Goal: Task Accomplishment & Management: Manage account settings

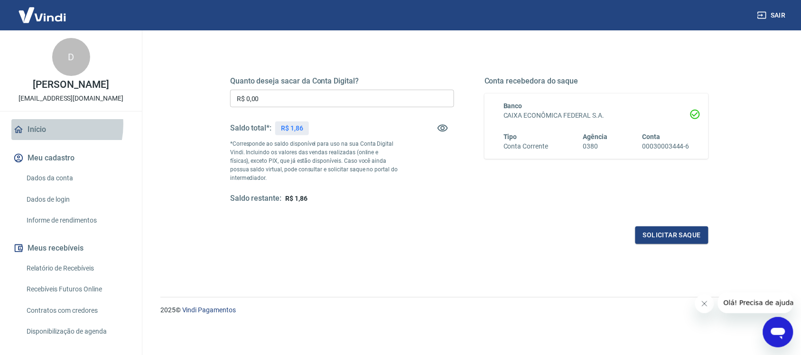
click at [36, 124] on link "Início" at bounding box center [70, 129] width 119 height 21
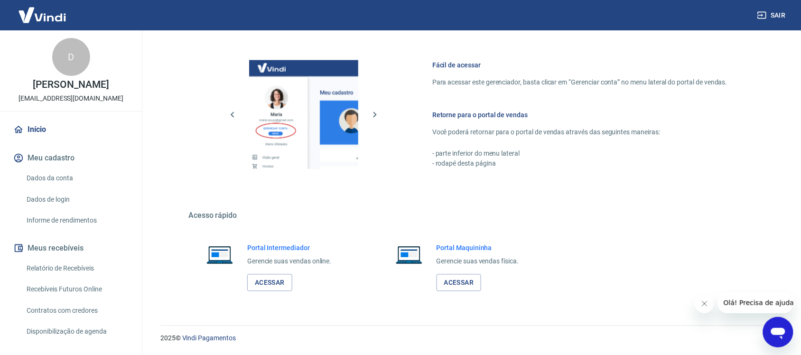
scroll to position [385, 0]
click at [46, 262] on link "Relatório de Recebíveis" at bounding box center [77, 267] width 108 height 19
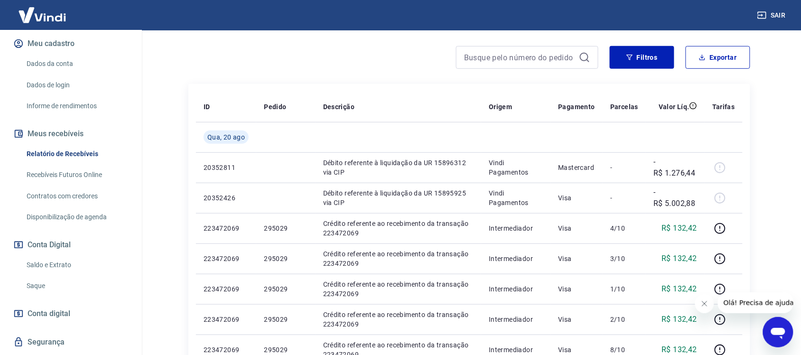
scroll to position [119, 0]
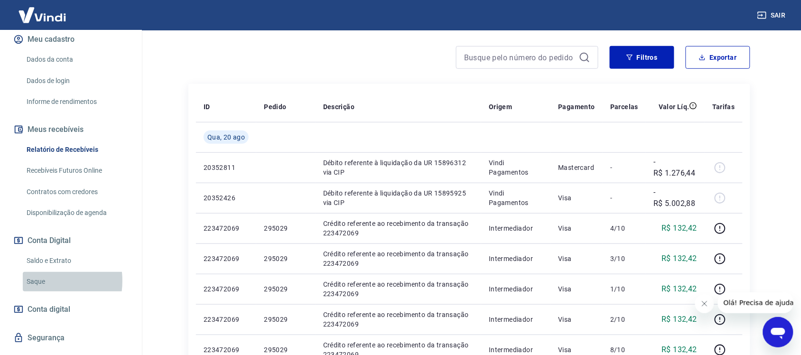
click at [35, 281] on link "Saque" at bounding box center [77, 281] width 108 height 19
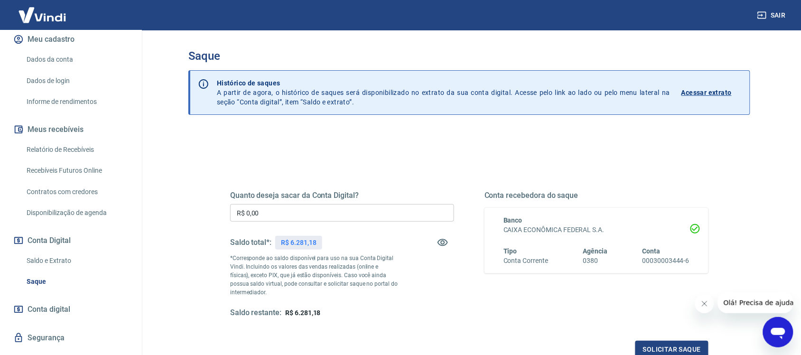
click at [76, 150] on link "Relatório de Recebíveis" at bounding box center [77, 149] width 108 height 19
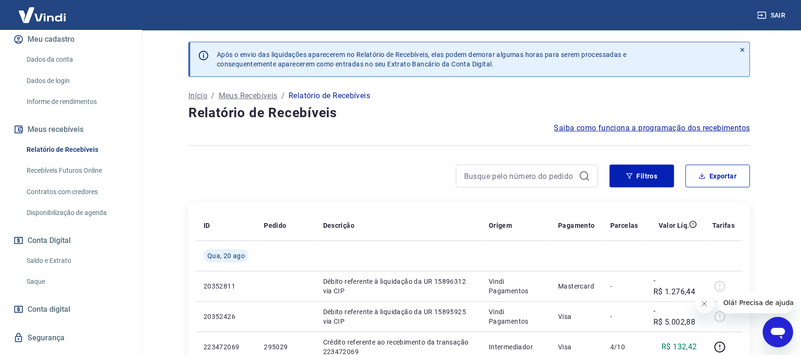
click at [34, 280] on link "Saque" at bounding box center [77, 281] width 108 height 19
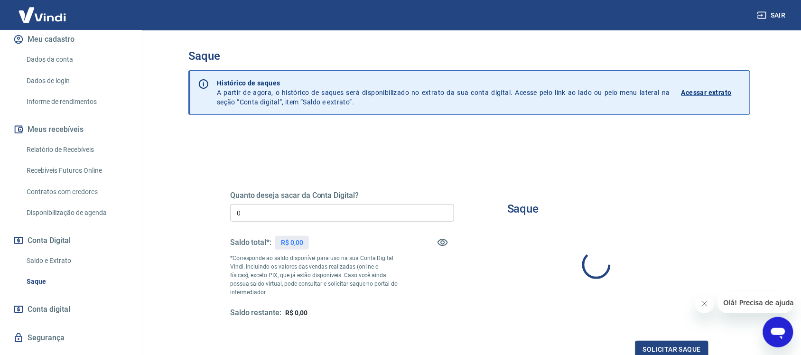
type input "R$ 0,00"
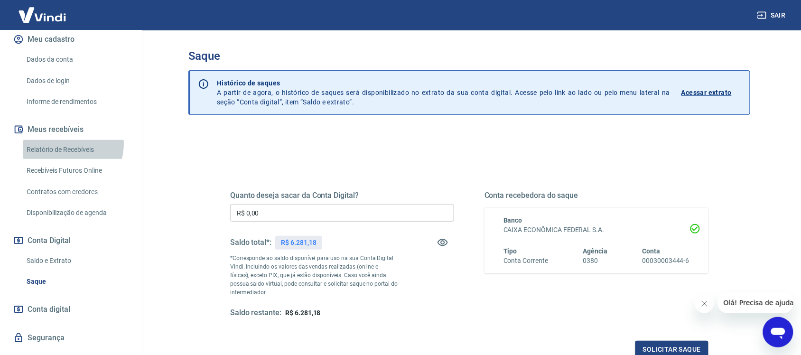
click at [68, 144] on link "Relatório de Recebíveis" at bounding box center [77, 149] width 108 height 19
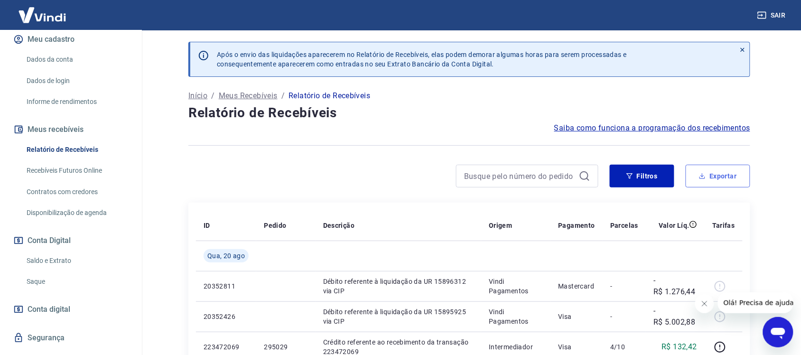
click at [715, 180] on button "Exportar" at bounding box center [717, 176] width 65 height 23
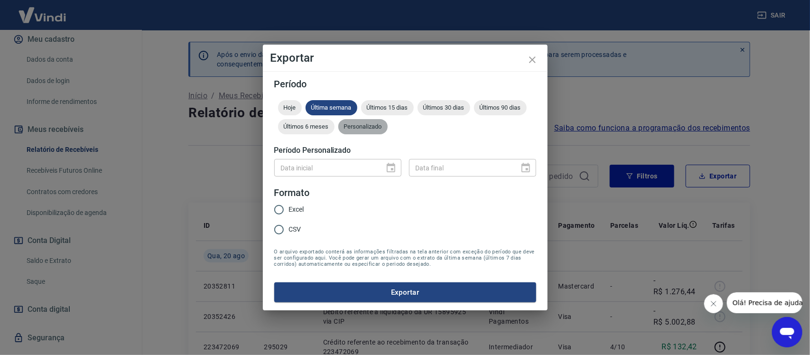
click at [367, 128] on span "Personalizado" at bounding box center [362, 126] width 49 height 7
click at [388, 166] on icon "Choose date" at bounding box center [390, 167] width 11 height 11
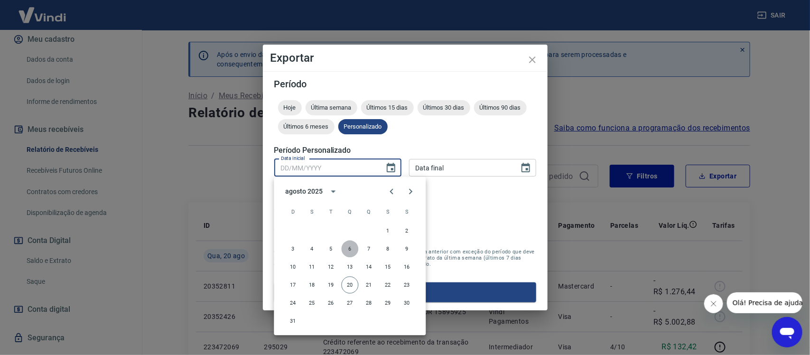
click at [349, 249] on button "6" at bounding box center [349, 248] width 17 height 17
type input "[DATE]"
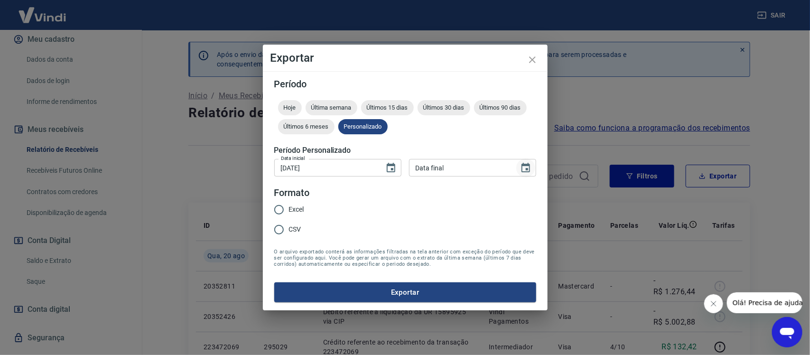
click at [526, 164] on icon "Choose date" at bounding box center [525, 167] width 9 height 9
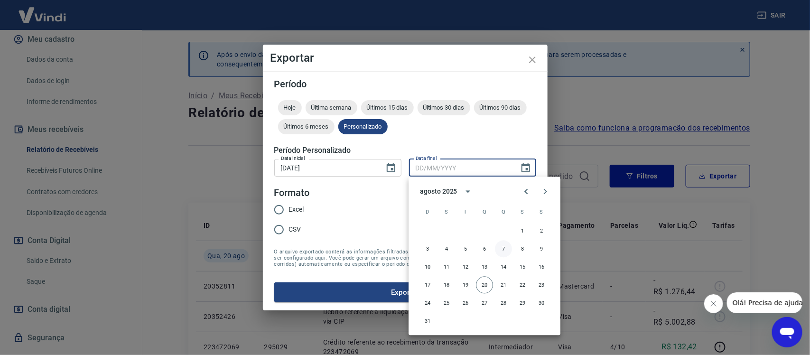
click at [504, 247] on button "7" at bounding box center [503, 248] width 17 height 17
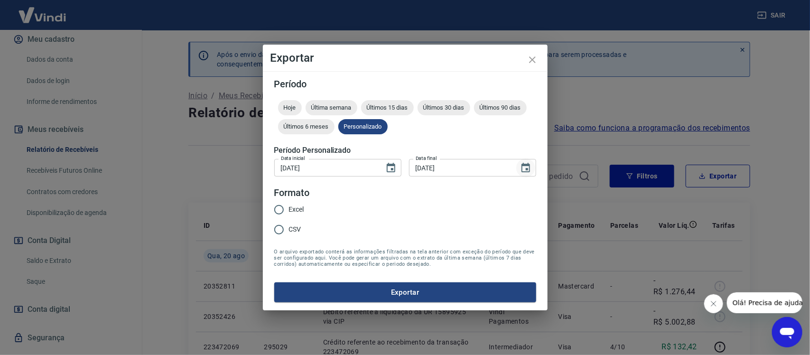
click at [523, 163] on icon "Choose date, selected date is 7 de ago de 2025" at bounding box center [525, 167] width 9 height 9
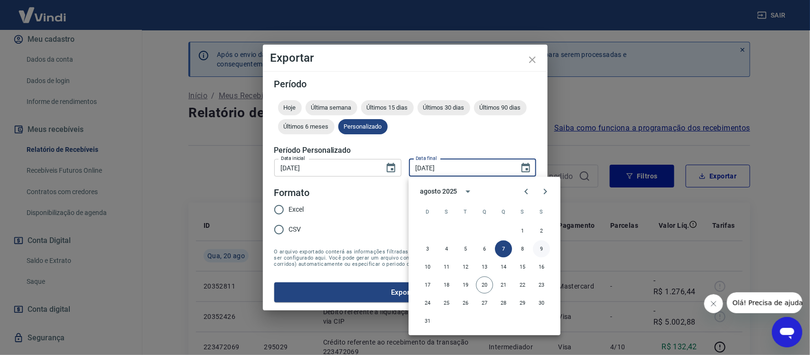
click at [539, 247] on button "9" at bounding box center [541, 248] width 17 height 17
type input "[DATE]"
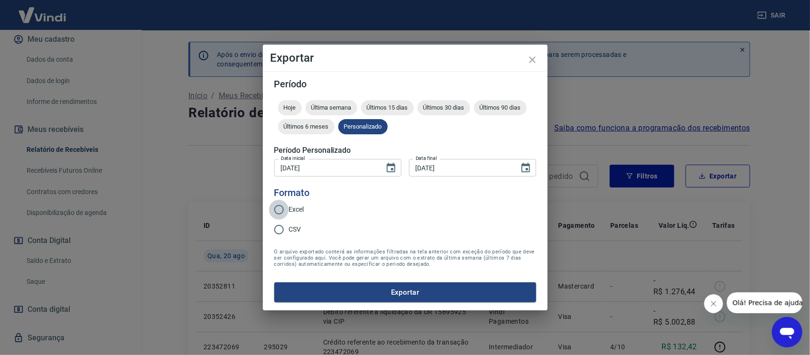
click at [280, 209] on input "Excel" at bounding box center [279, 210] width 20 height 20
radio input "true"
click at [360, 290] on button "Exportar" at bounding box center [405, 292] width 262 height 20
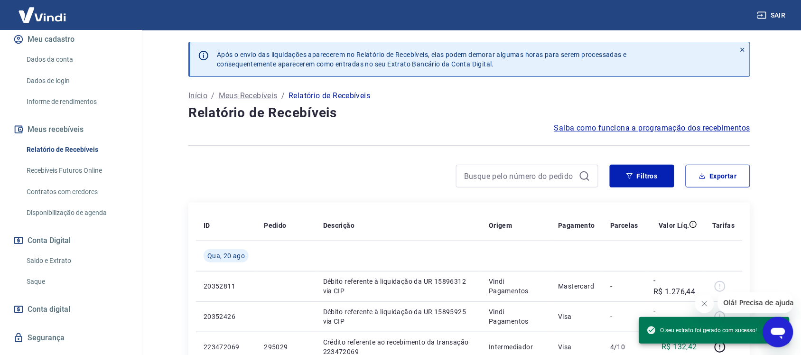
click at [38, 276] on link "Saque" at bounding box center [77, 281] width 108 height 19
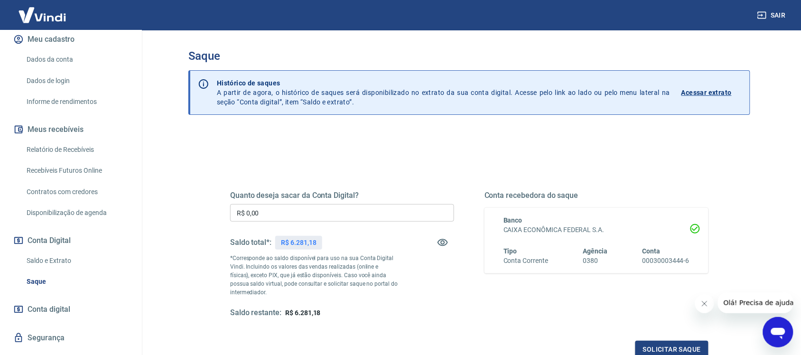
click at [284, 217] on input "R$ 0,00" at bounding box center [342, 213] width 224 height 18
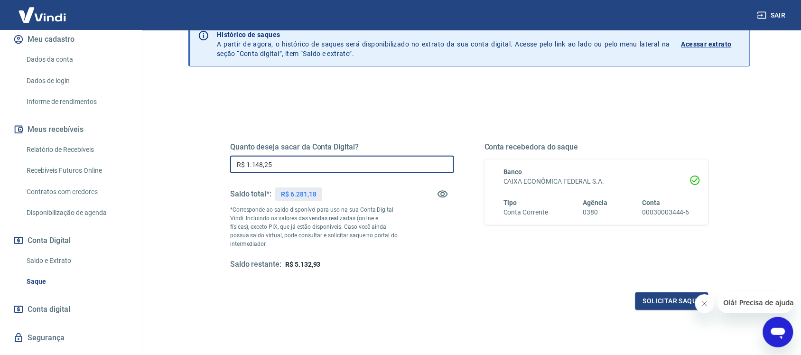
scroll to position [114, 0]
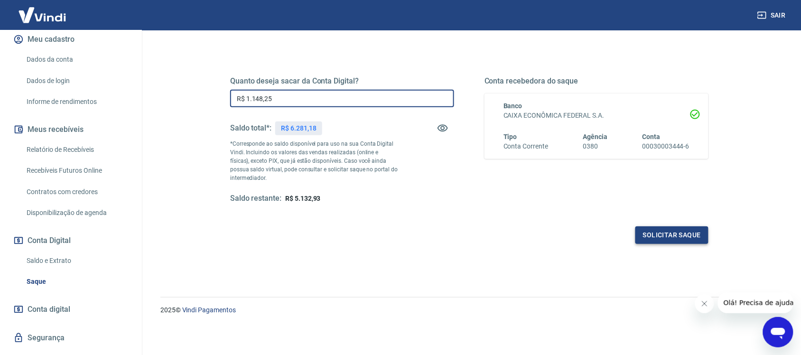
type input "R$ 1.148,25"
click at [653, 233] on button "Solicitar saque" at bounding box center [671, 235] width 73 height 18
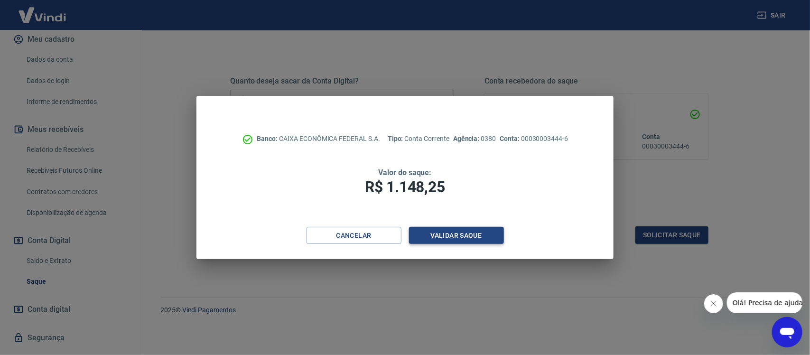
click at [471, 240] on button "Validar saque" at bounding box center [456, 236] width 95 height 18
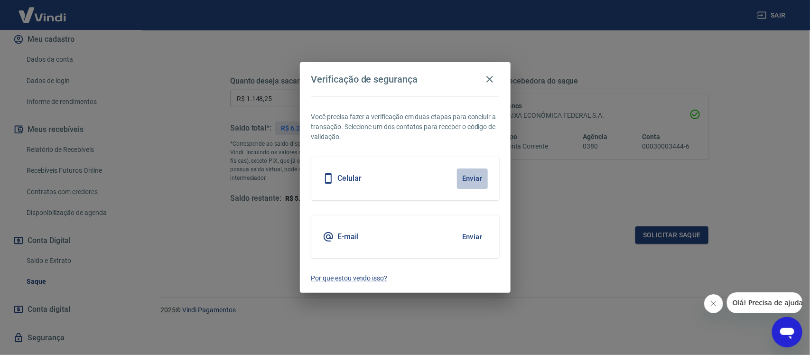
click at [471, 176] on button "Enviar" at bounding box center [472, 178] width 31 height 20
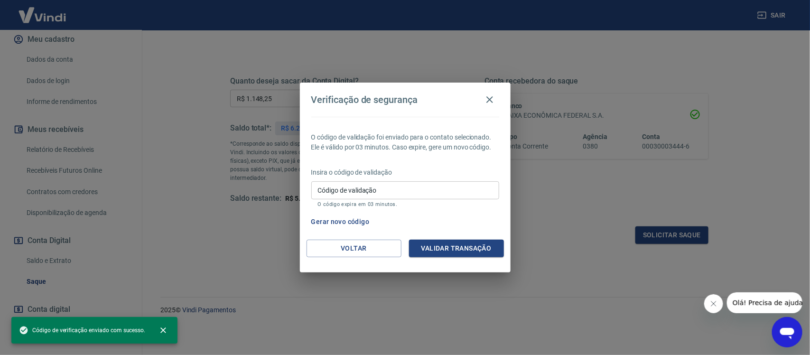
click at [354, 188] on input "Código de validação" at bounding box center [405, 190] width 188 height 18
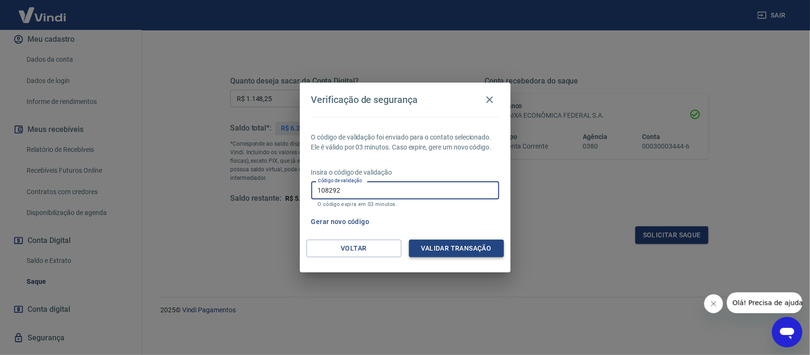
type input "108292"
click at [455, 247] on button "Validar transação" at bounding box center [456, 249] width 95 height 18
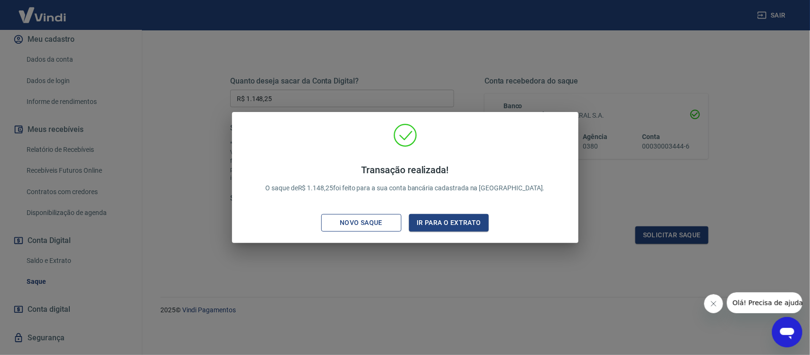
click at [373, 218] on div "Novo saque" at bounding box center [360, 223] width 65 height 12
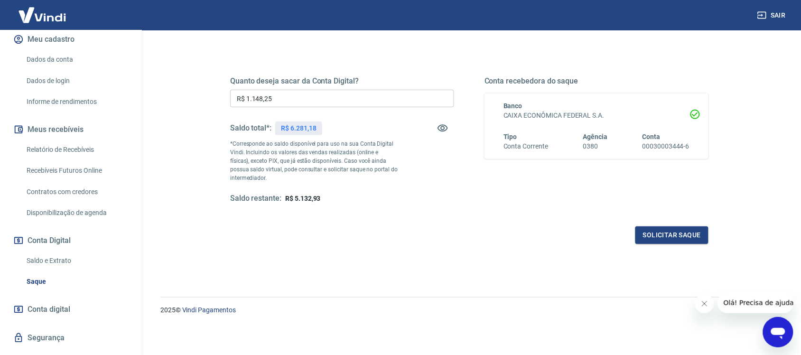
click at [41, 261] on link "Saldo e Extrato" at bounding box center [77, 260] width 108 height 19
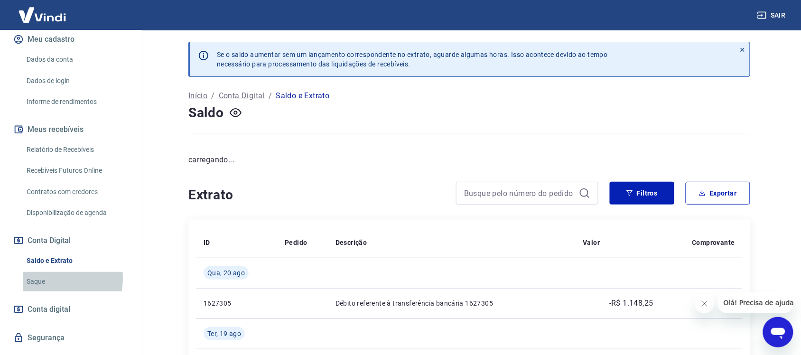
click at [37, 278] on link "Saque" at bounding box center [77, 281] width 108 height 19
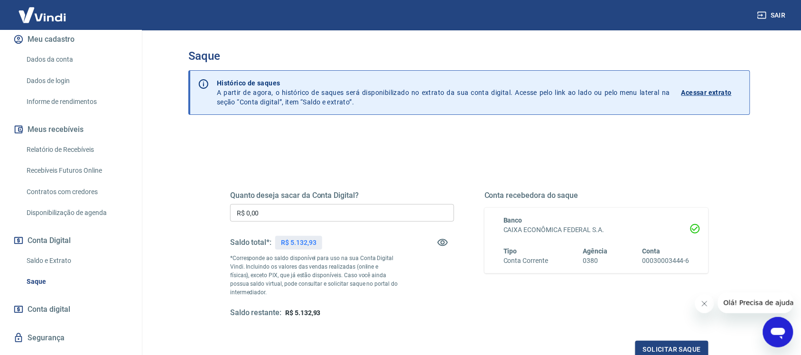
click at [248, 207] on input "R$ 0,00" at bounding box center [342, 213] width 224 height 18
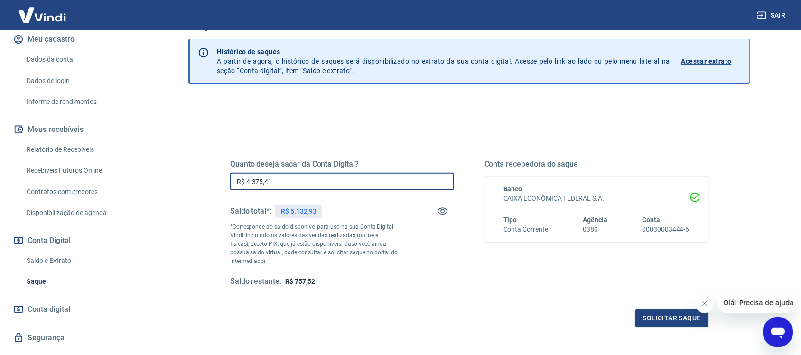
scroll to position [59, 0]
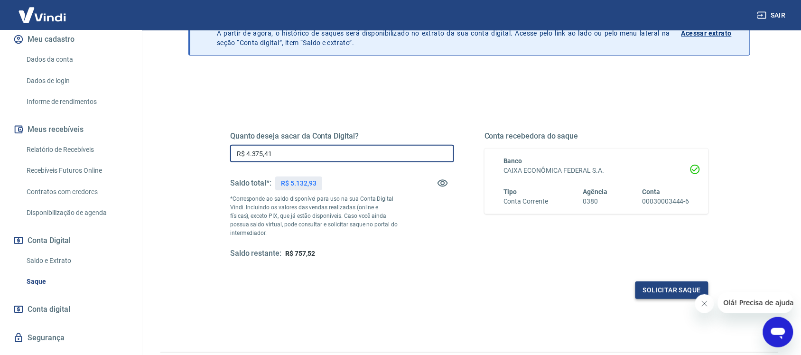
type input "R$ 4.375,41"
click at [667, 288] on button "Solicitar saque" at bounding box center [671, 290] width 73 height 18
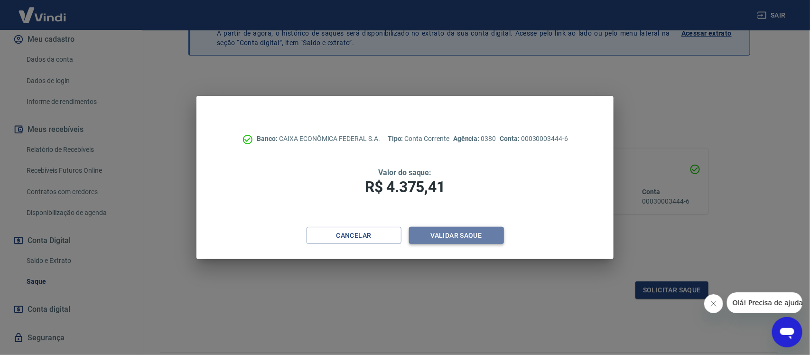
click at [466, 235] on button "Validar saque" at bounding box center [456, 236] width 95 height 18
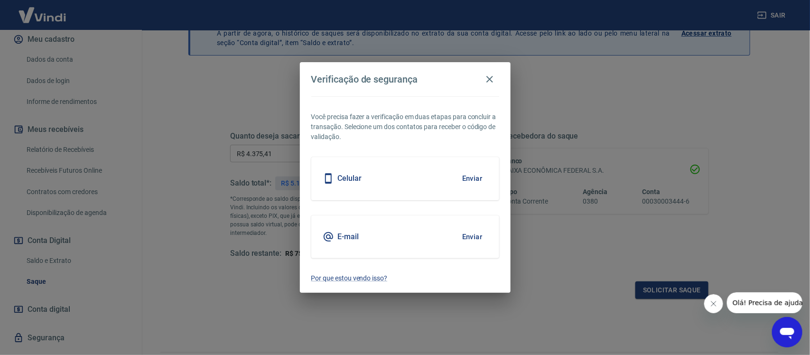
click at [482, 178] on button "Enviar" at bounding box center [472, 178] width 31 height 20
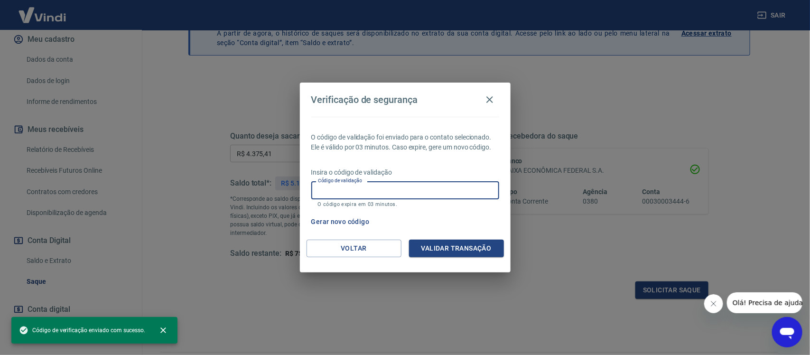
click at [411, 186] on input "Código de validação" at bounding box center [405, 190] width 188 height 18
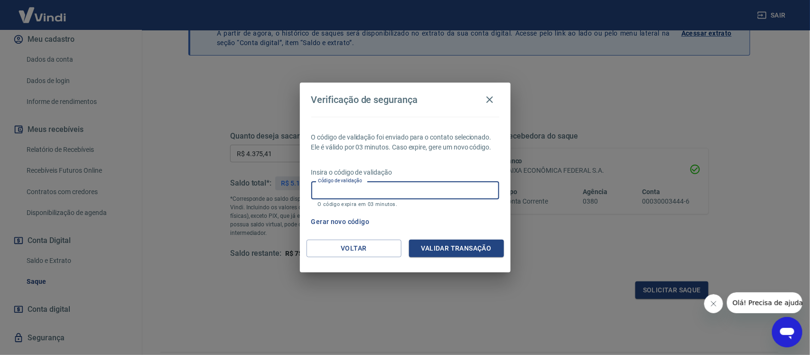
click at [411, 186] on input "Código de validação" at bounding box center [405, 190] width 188 height 18
click at [350, 217] on button "Gerar novo código" at bounding box center [340, 222] width 66 height 18
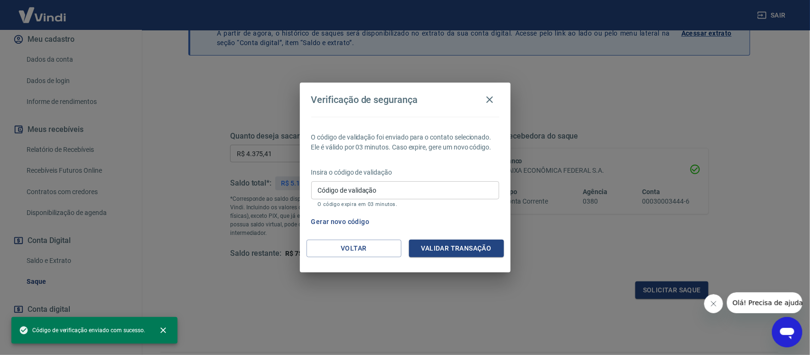
drag, startPoint x: 468, startPoint y: 191, endPoint x: 478, endPoint y: 233, distance: 42.8
click at [468, 191] on input "Código de validação" at bounding box center [405, 190] width 188 height 18
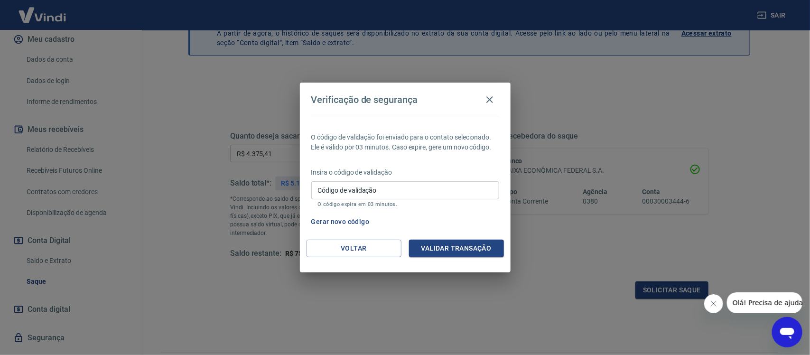
click at [352, 190] on div "Código de validação Código de validação O código expira em 03 minutos." at bounding box center [405, 194] width 188 height 26
click at [440, 186] on input "Código de validação" at bounding box center [405, 190] width 188 height 18
type input "482100"
click at [445, 249] on button "Validar transação" at bounding box center [456, 249] width 95 height 18
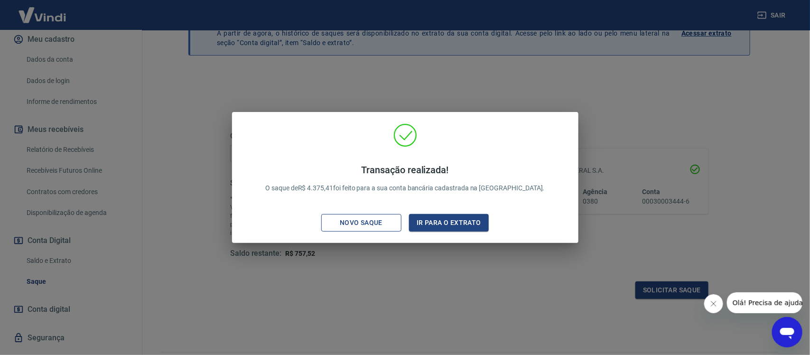
click at [369, 225] on div "Novo saque" at bounding box center [360, 223] width 65 height 12
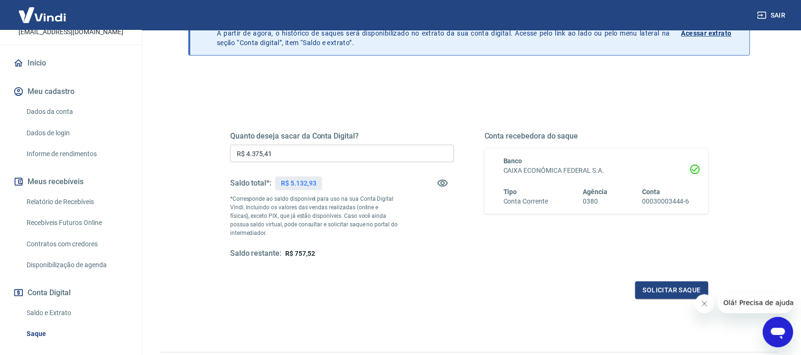
scroll to position [139, 0]
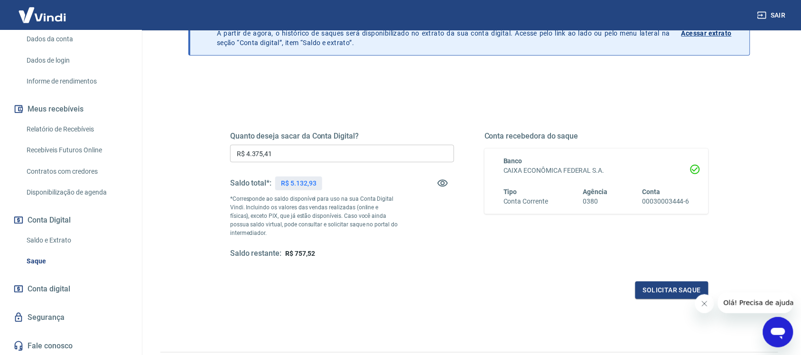
click at [56, 236] on link "Saldo e Extrato" at bounding box center [77, 240] width 108 height 19
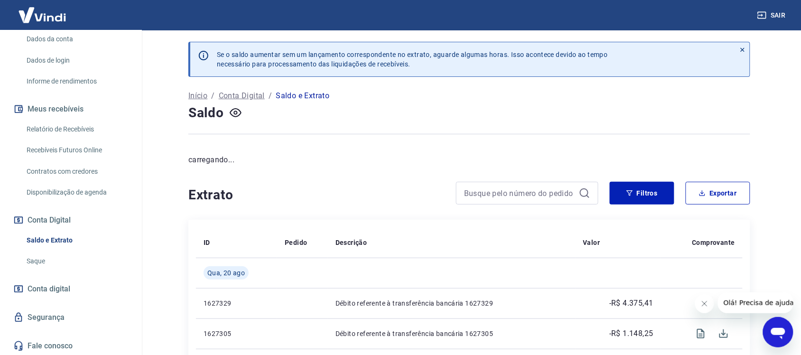
click at [32, 261] on link "Saque" at bounding box center [77, 260] width 108 height 19
